Goal: Complete application form: Complete application form

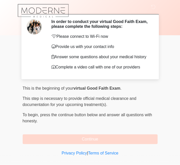
scroll to position [21, 0]
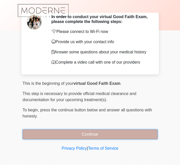
click at [122, 134] on button "Continue" at bounding box center [90, 134] width 135 height 10
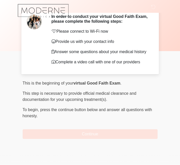
scroll to position [0, 0]
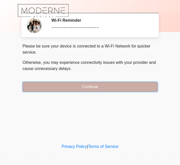
click at [108, 87] on button "Continue" at bounding box center [90, 87] width 135 height 10
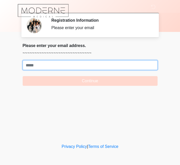
click at [33, 66] on input "Where should we email your treatment plan?" at bounding box center [90, 65] width 135 height 10
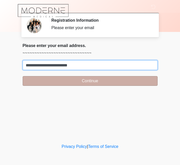
type input "**********"
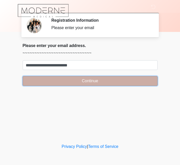
click at [121, 78] on button "Continue" at bounding box center [90, 81] width 135 height 10
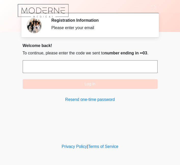
click at [123, 65] on input "text" at bounding box center [90, 66] width 135 height 13
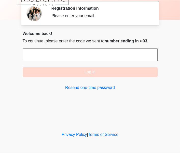
click at [126, 66] on input "text" at bounding box center [90, 66] width 135 height 13
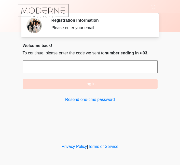
click at [118, 67] on input "text" at bounding box center [90, 66] width 135 height 13
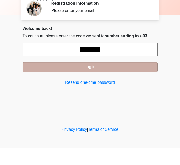
type input "******"
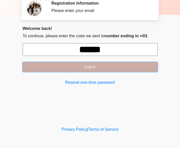
click at [127, 85] on button "Log in" at bounding box center [90, 84] width 135 height 10
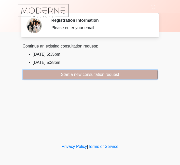
click at [115, 73] on button "Start a new consultation request" at bounding box center [90, 75] width 135 height 10
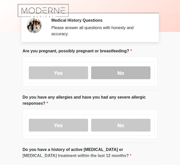
click at [129, 73] on label "No" at bounding box center [120, 72] width 59 height 13
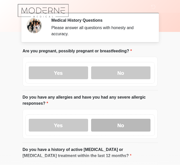
click at [129, 123] on label "No" at bounding box center [120, 125] width 59 height 13
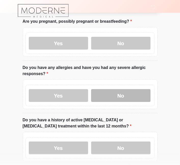
scroll to position [31, 0]
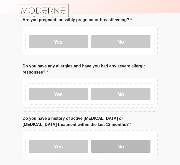
click at [129, 144] on label "No" at bounding box center [120, 146] width 59 height 13
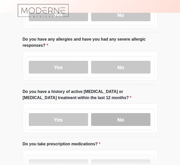
scroll to position [67, 0]
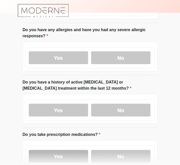
click at [73, 155] on label "Yes" at bounding box center [58, 156] width 59 height 13
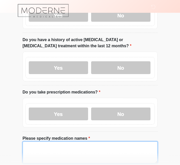
click at [121, 147] on textarea "Please specify medication names" at bounding box center [90, 152] width 135 height 22
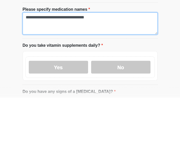
scroll to position [172, 0]
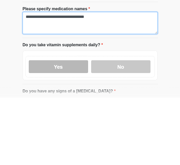
type textarea "**********"
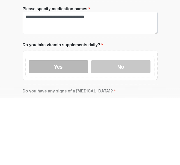
click at [48, 130] on label "Yes" at bounding box center [58, 134] width 59 height 13
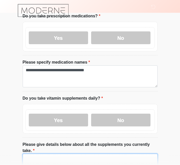
click at [123, 157] on textarea "Please give details below about all the supplements you currently take." at bounding box center [90, 165] width 135 height 22
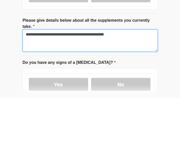
scroll to position [244, 0]
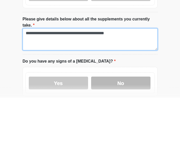
type textarea "**********"
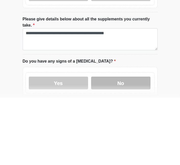
click at [126, 144] on label "No" at bounding box center [120, 150] width 59 height 13
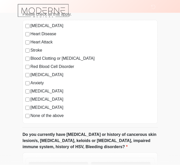
scroll to position [412, 0]
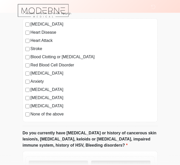
click at [132, 161] on label "No" at bounding box center [120, 167] width 59 height 13
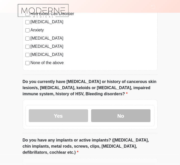
scroll to position [463, 0]
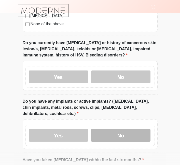
scroll to position [503, 0]
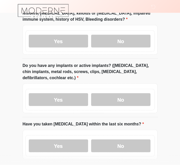
scroll to position [542, 0]
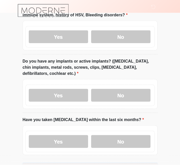
click at [129, 163] on button "Continue" at bounding box center [90, 168] width 135 height 10
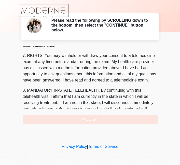
scroll to position [239, 0]
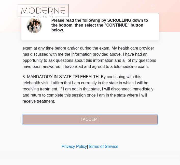
click at [119, 116] on button "I ACCEPT" at bounding box center [90, 120] width 135 height 10
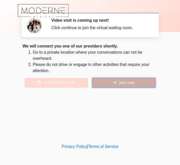
click at [133, 83] on button "Join now" at bounding box center [124, 83] width 64 height 10
